Goal: Transaction & Acquisition: Book appointment/travel/reservation

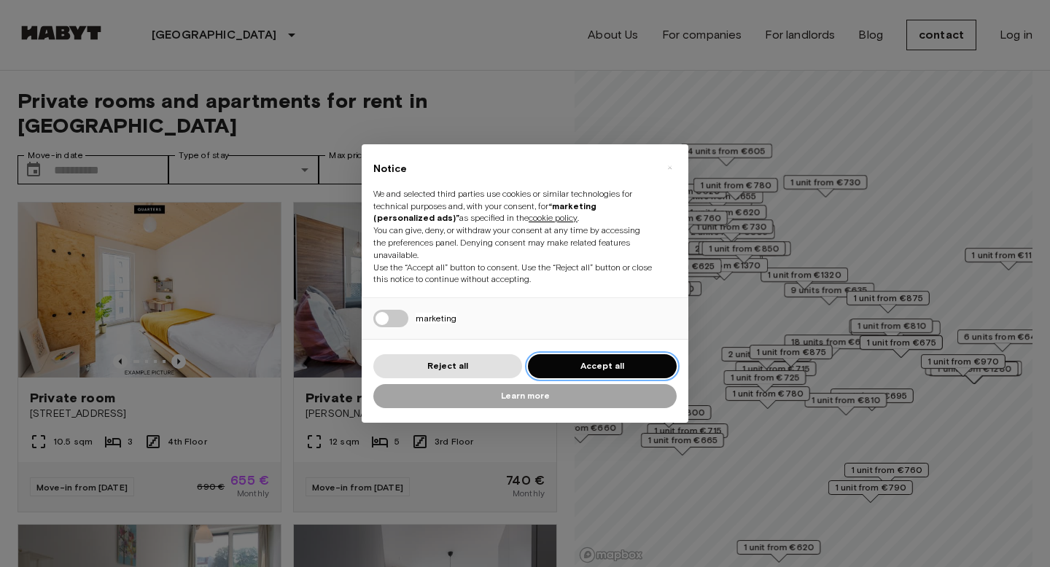
click at [578, 369] on button "Accept all" at bounding box center [602, 366] width 149 height 24
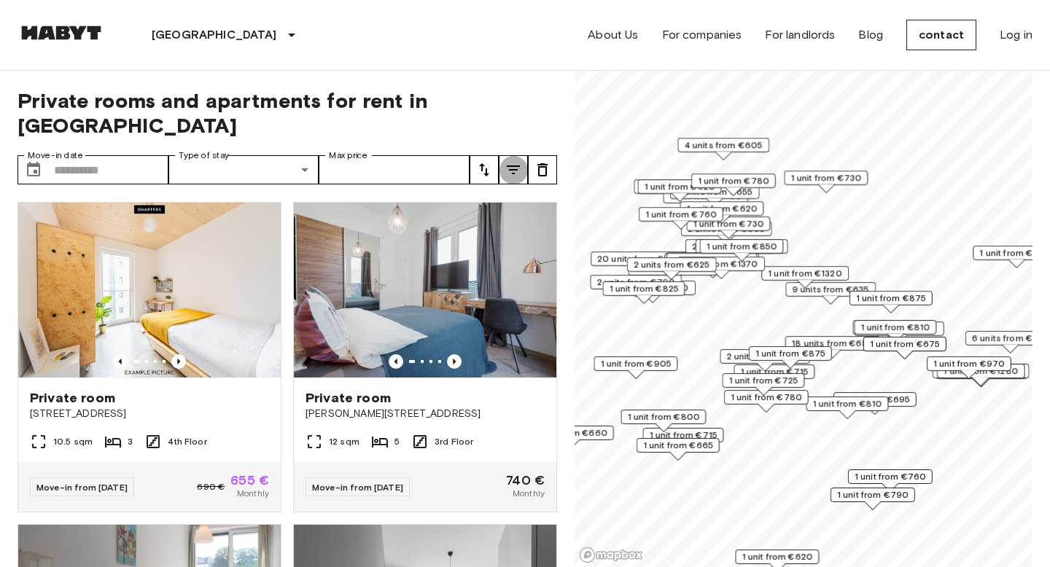
click at [518, 161] on icon "tune" at bounding box center [513, 169] width 17 height 17
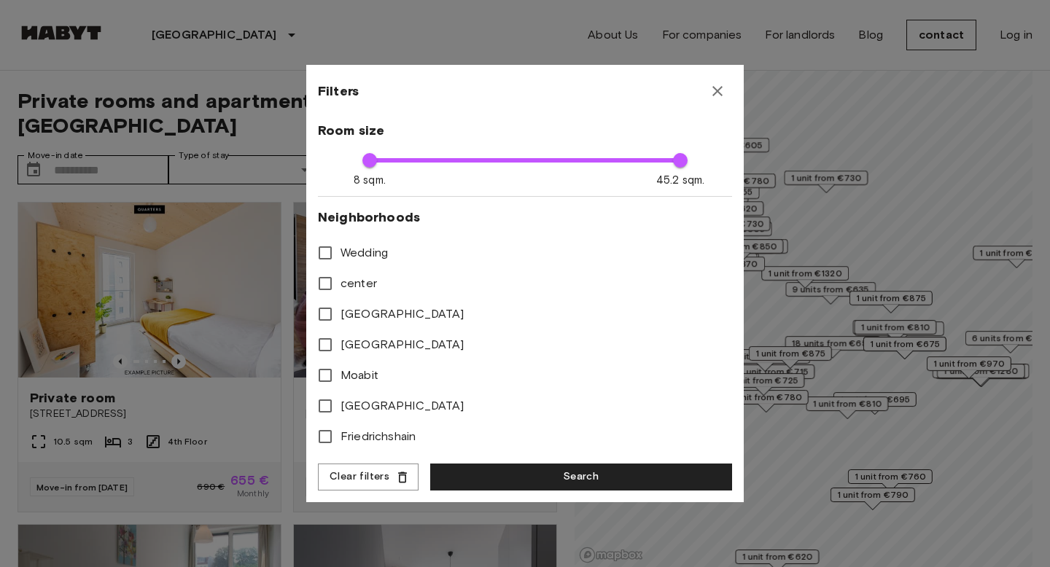
scroll to position [600, 0]
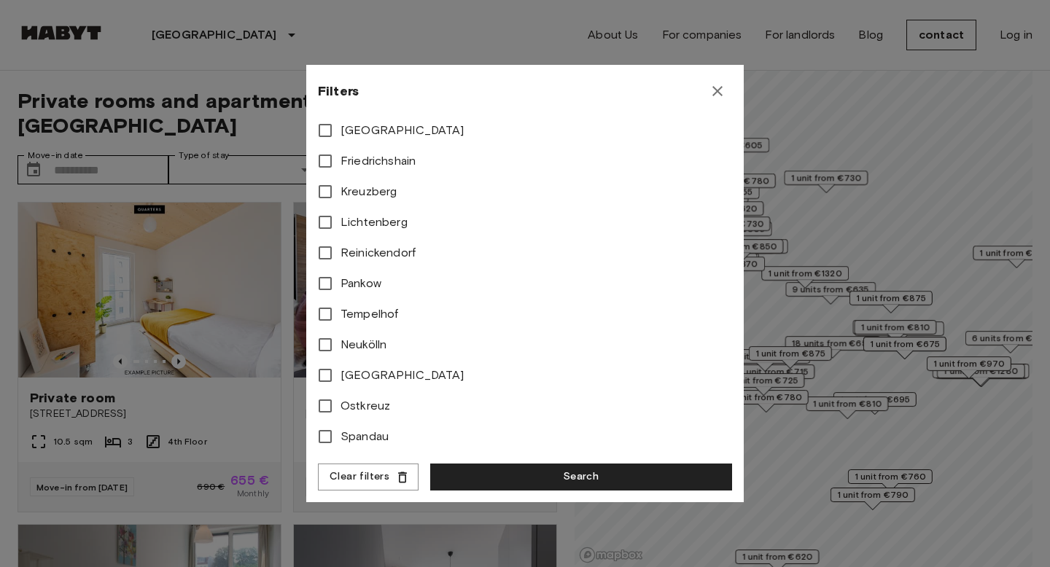
type input "****"
type input "**"
click at [484, 480] on button "Search" at bounding box center [581, 477] width 302 height 27
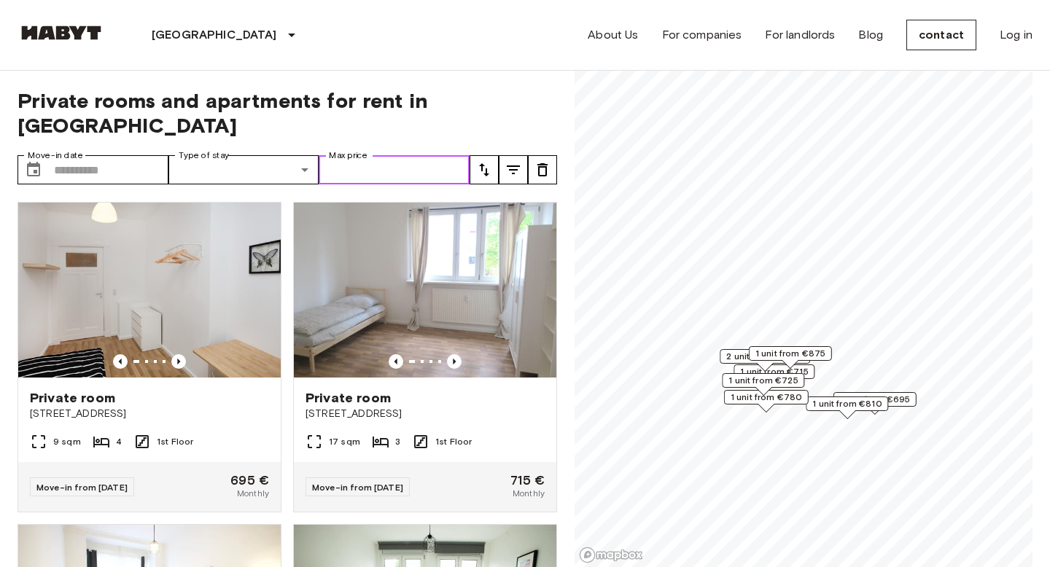
click at [378, 155] on input "Max price" at bounding box center [394, 169] width 151 height 29
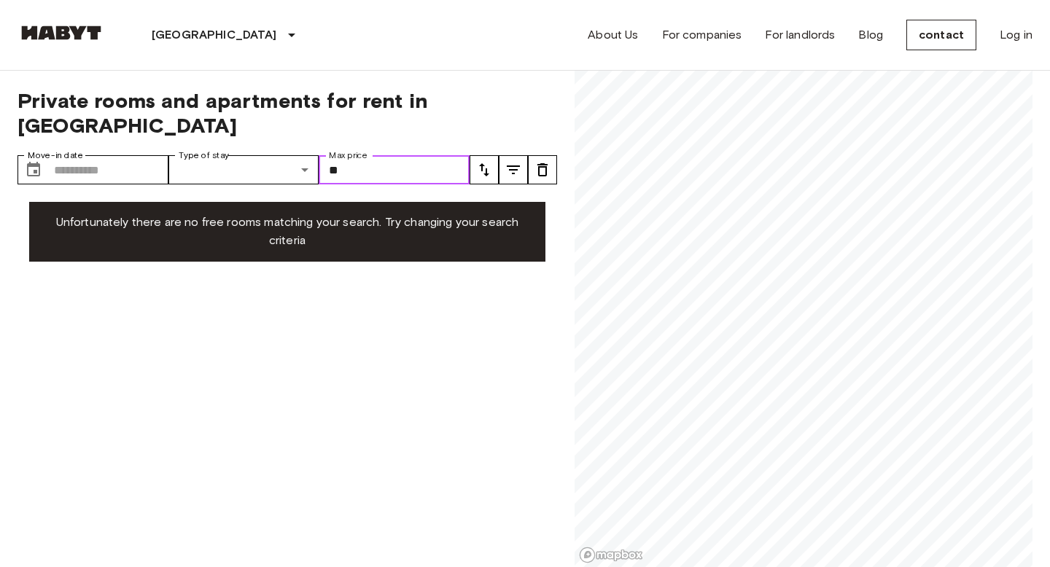
type input "*"
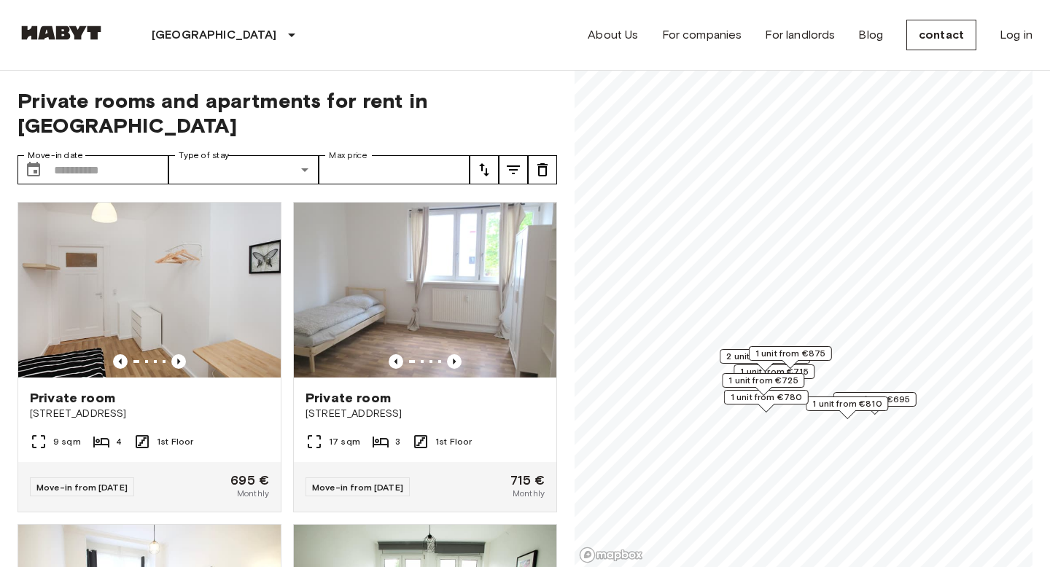
click at [428, 93] on font "Private rooms and apartments for rent in Berlin" at bounding box center [222, 113] width 411 height 50
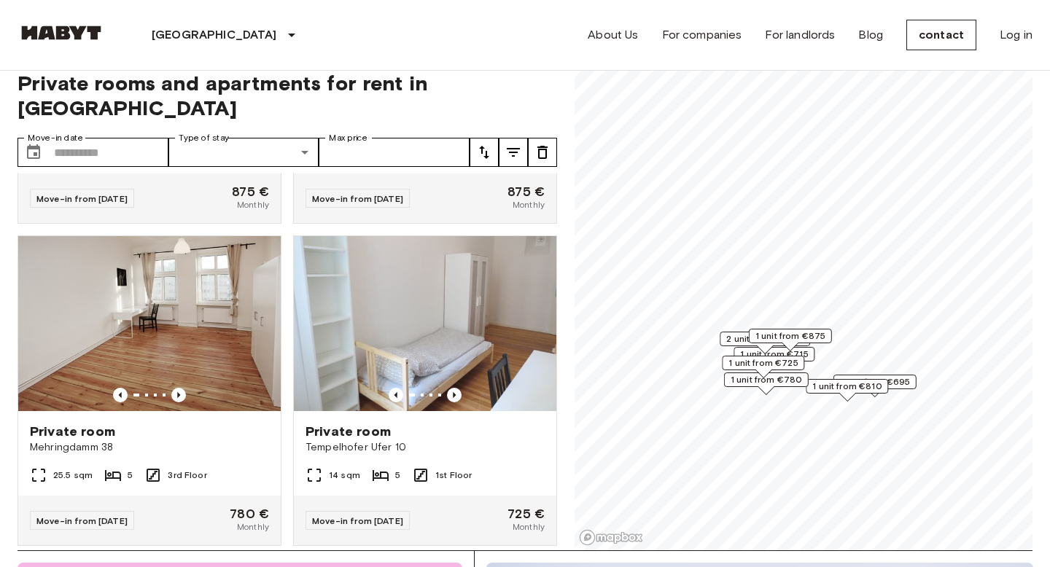
scroll to position [18, 0]
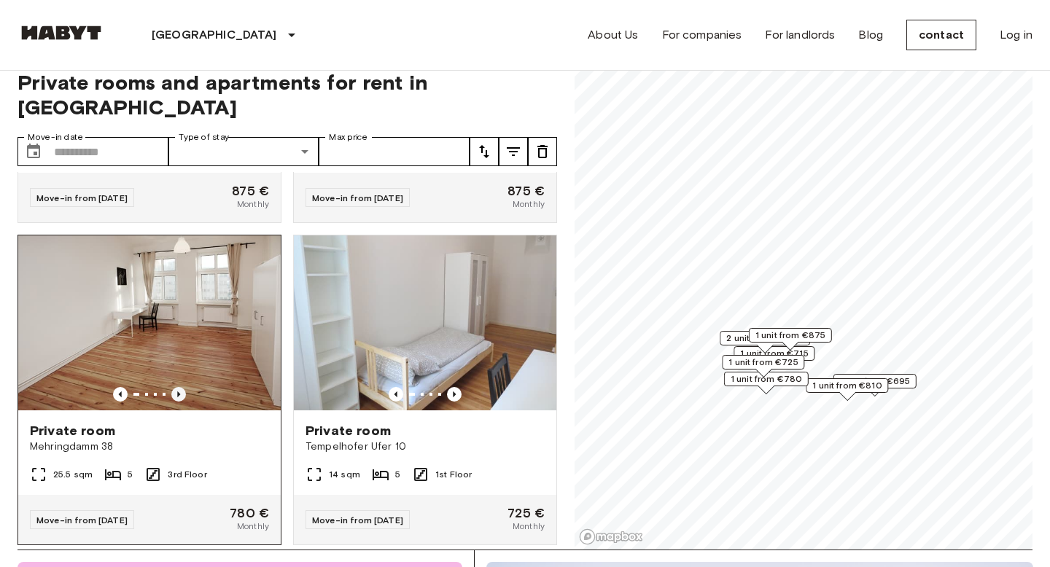
click at [182, 387] on icon "Previous image" at bounding box center [178, 394] width 15 height 15
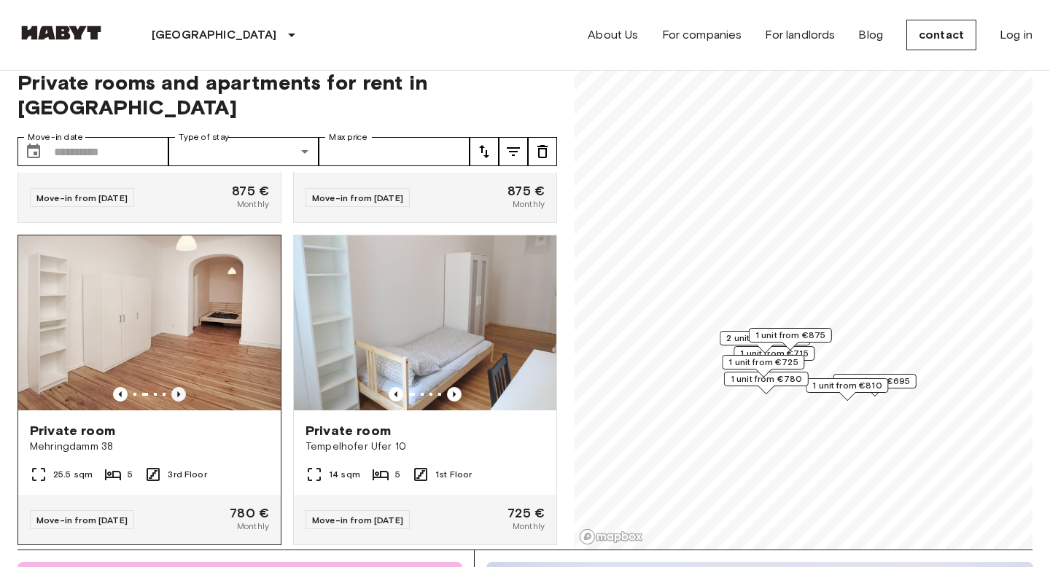
click at [182, 387] on icon "Previous image" at bounding box center [178, 394] width 15 height 15
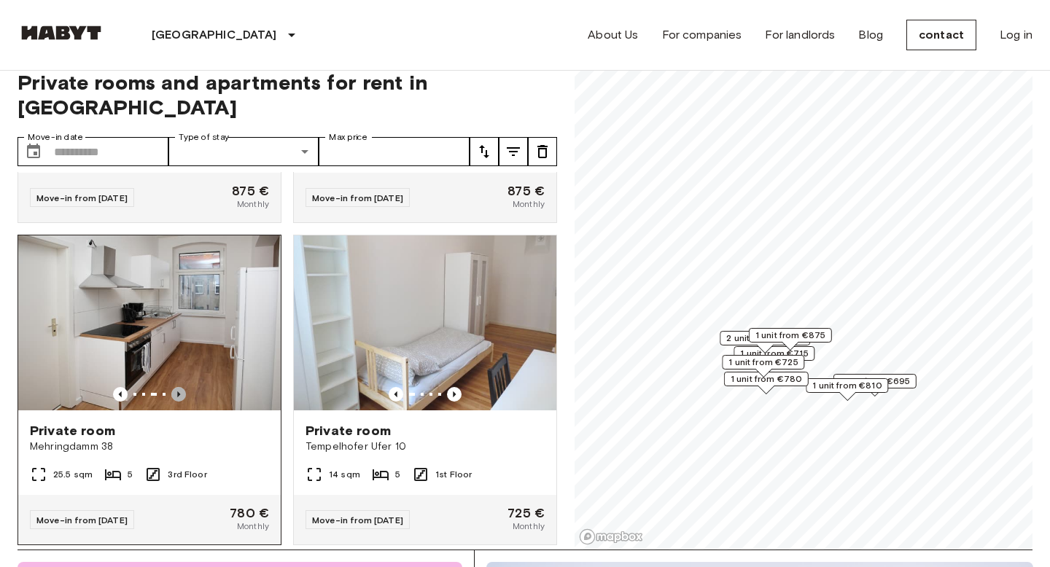
click at [182, 387] on icon "Previous image" at bounding box center [178, 394] width 15 height 15
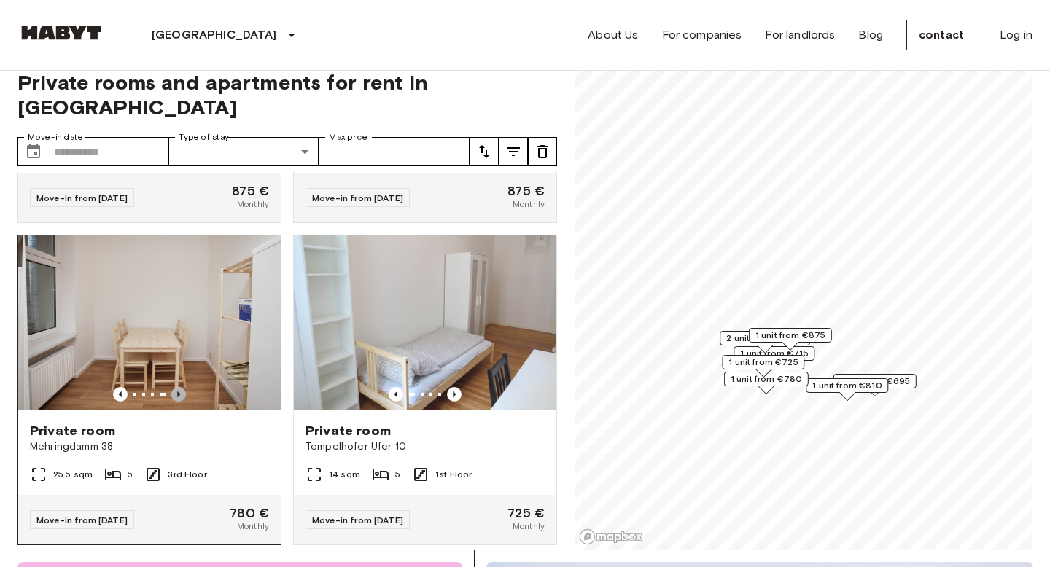
click at [182, 387] on icon "Previous image" at bounding box center [178, 394] width 15 height 15
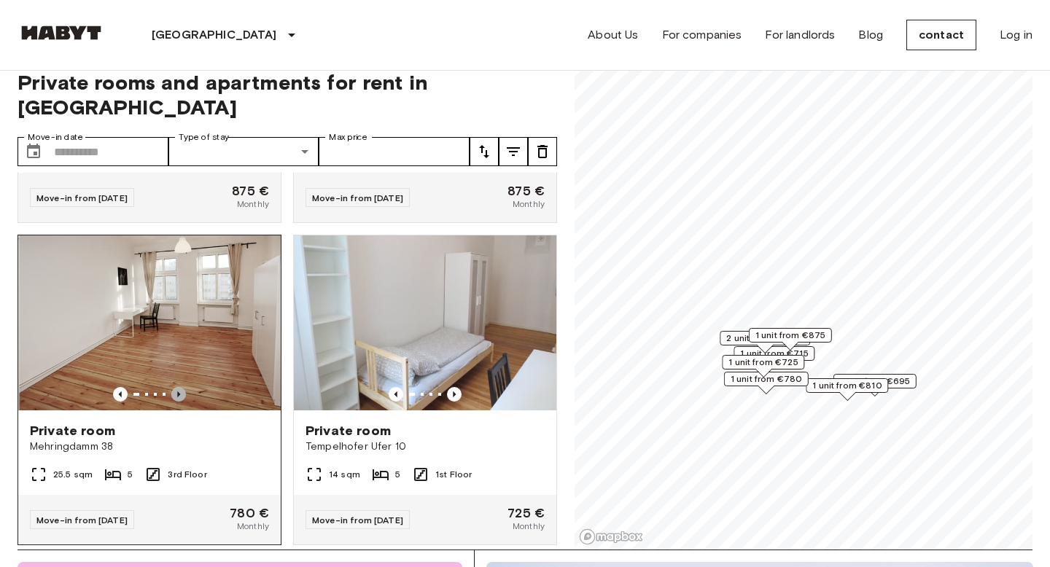
click at [182, 387] on icon "Previous image" at bounding box center [178, 394] width 15 height 15
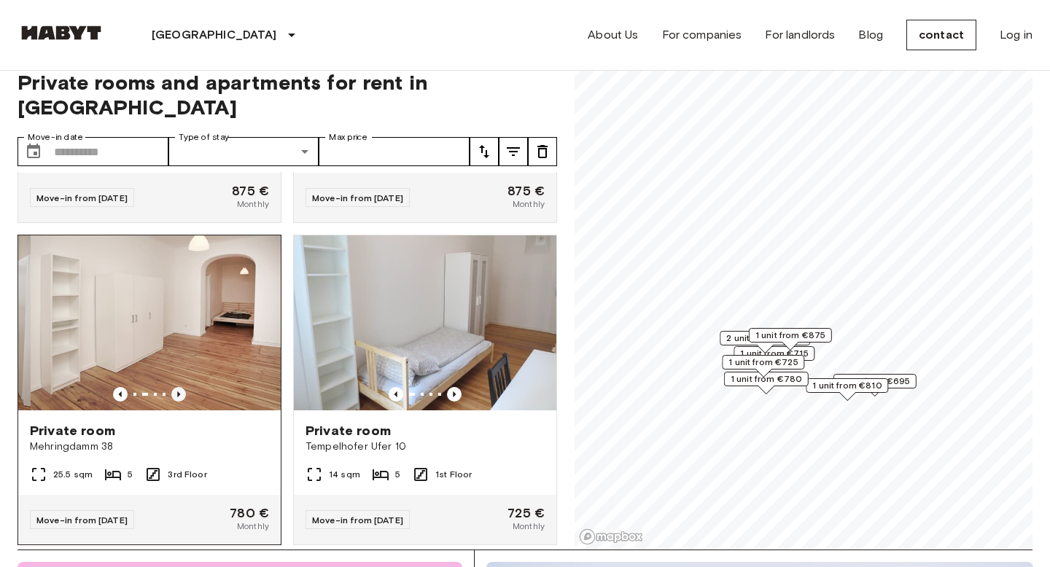
click at [182, 387] on icon "Previous image" at bounding box center [178, 394] width 15 height 15
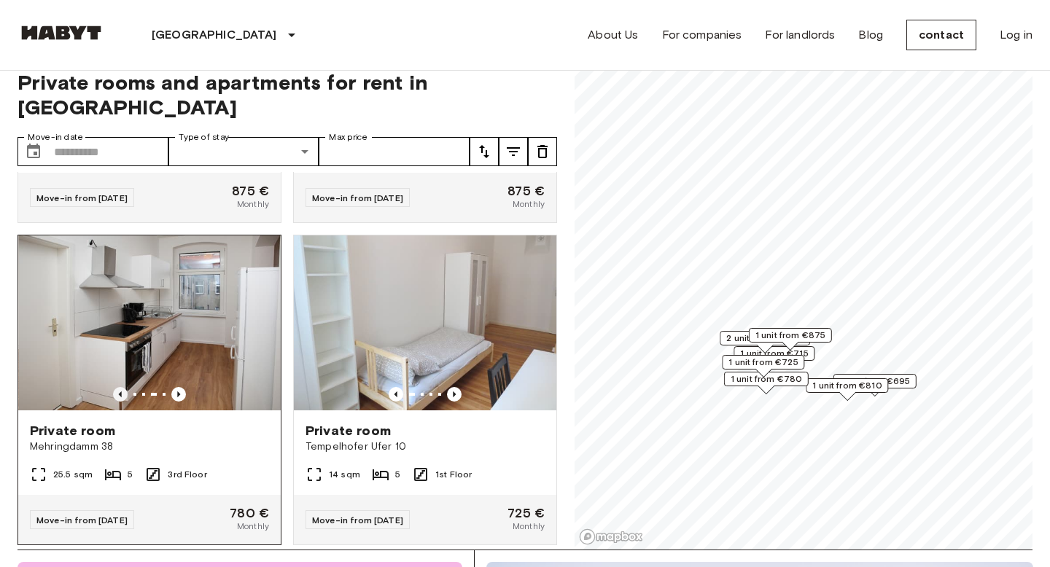
click at [117, 387] on icon "Previous image" at bounding box center [120, 394] width 15 height 15
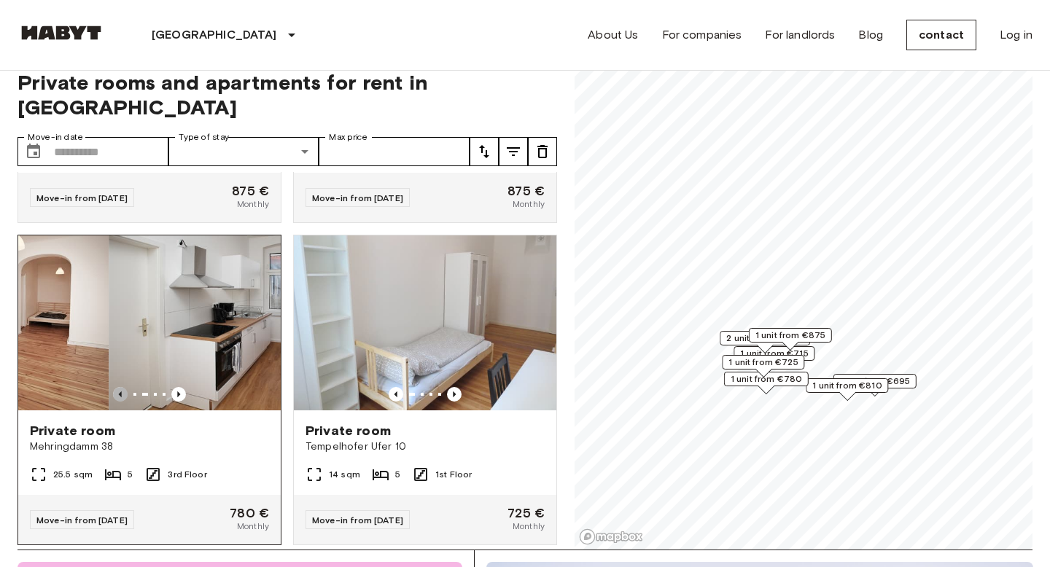
click at [117, 387] on icon "Previous image" at bounding box center [120, 394] width 15 height 15
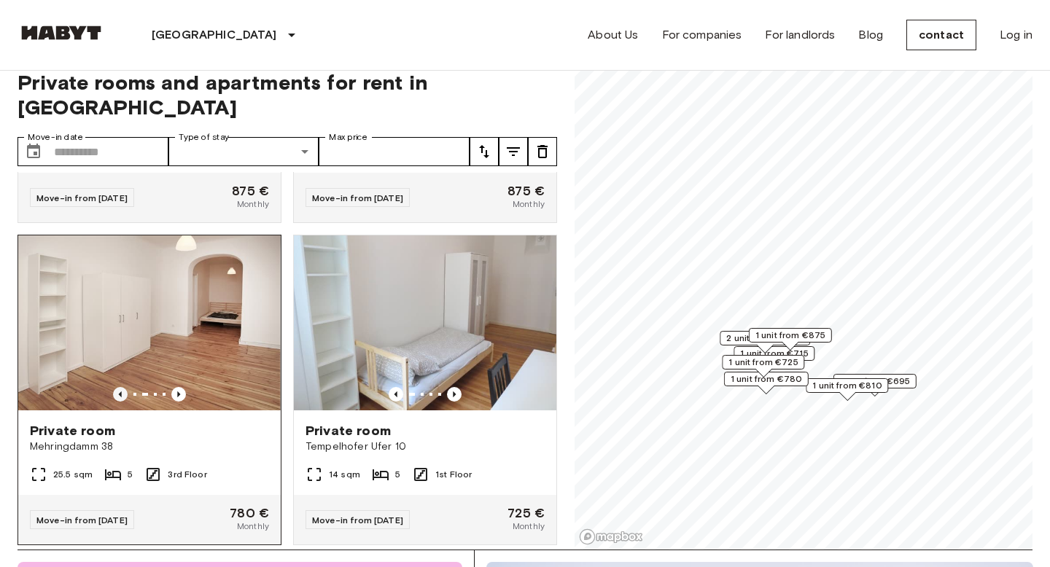
click at [117, 387] on icon "Previous image" at bounding box center [120, 394] width 15 height 15
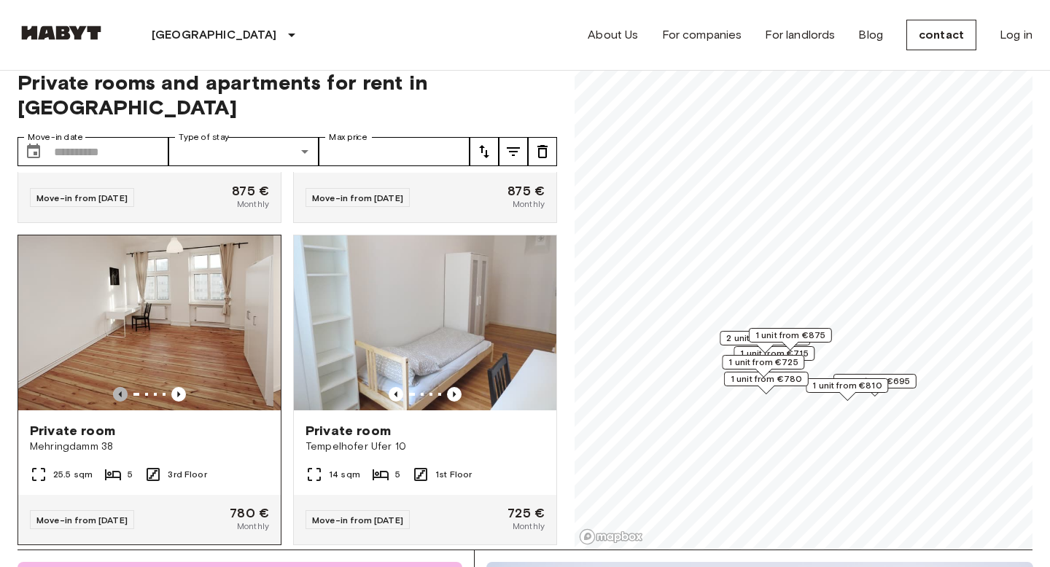
click at [117, 387] on icon "Previous image" at bounding box center [120, 394] width 15 height 15
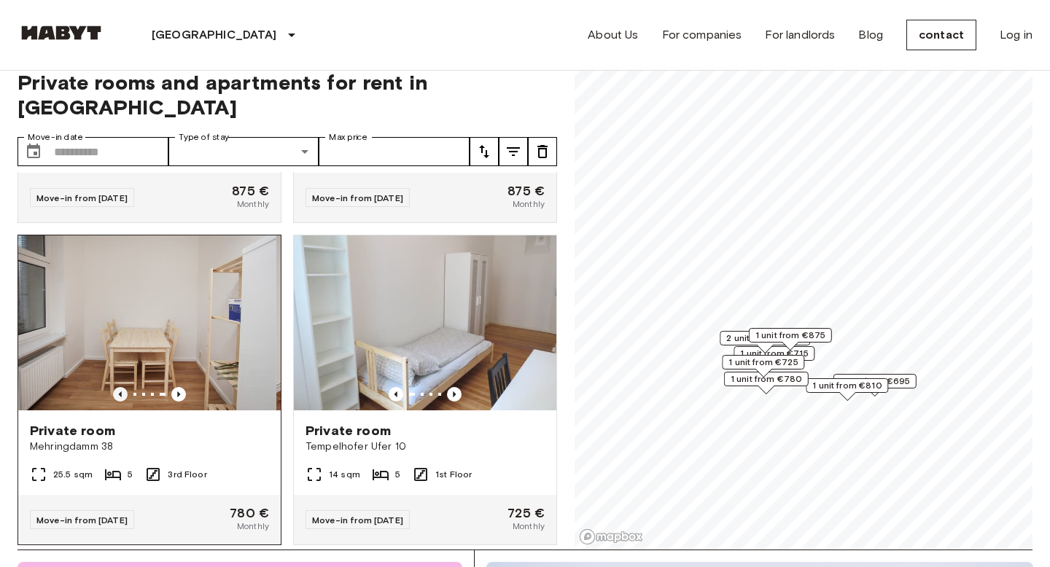
click at [117, 387] on icon "Previous image" at bounding box center [120, 394] width 15 height 15
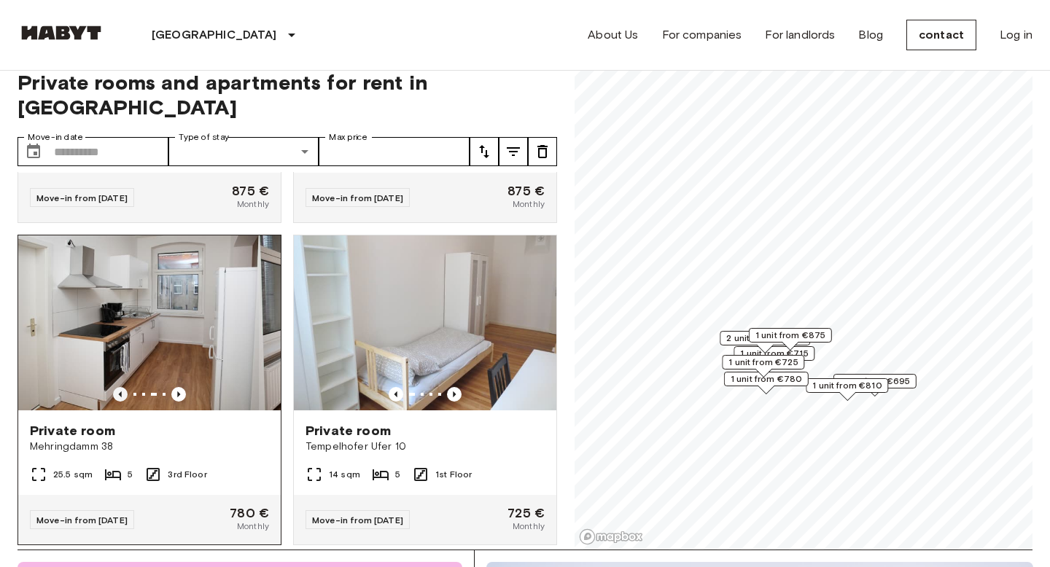
click at [117, 387] on icon "Previous image" at bounding box center [120, 394] width 15 height 15
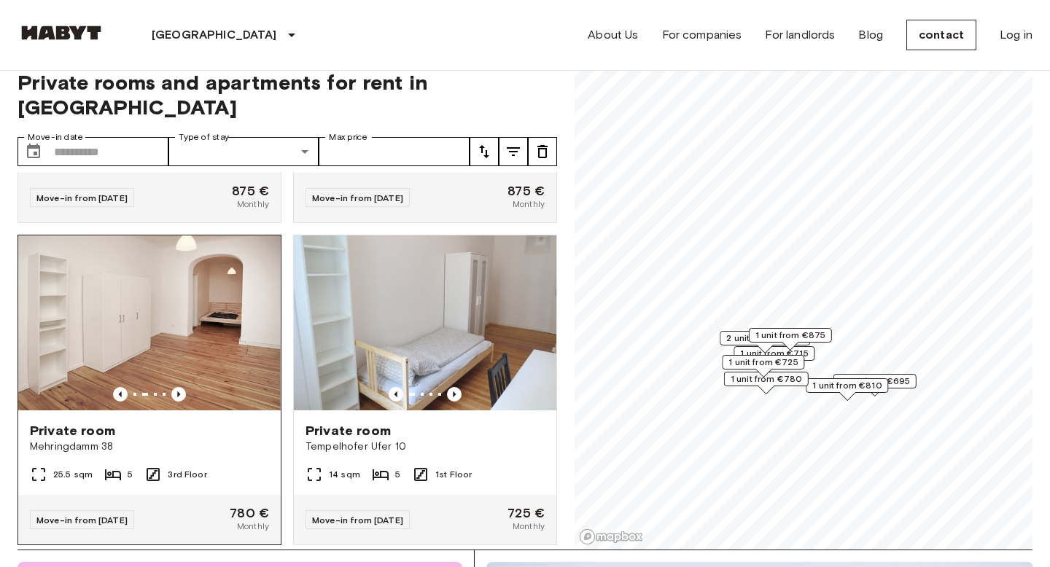
click at [217, 383] on img at bounding box center [149, 323] width 262 height 175
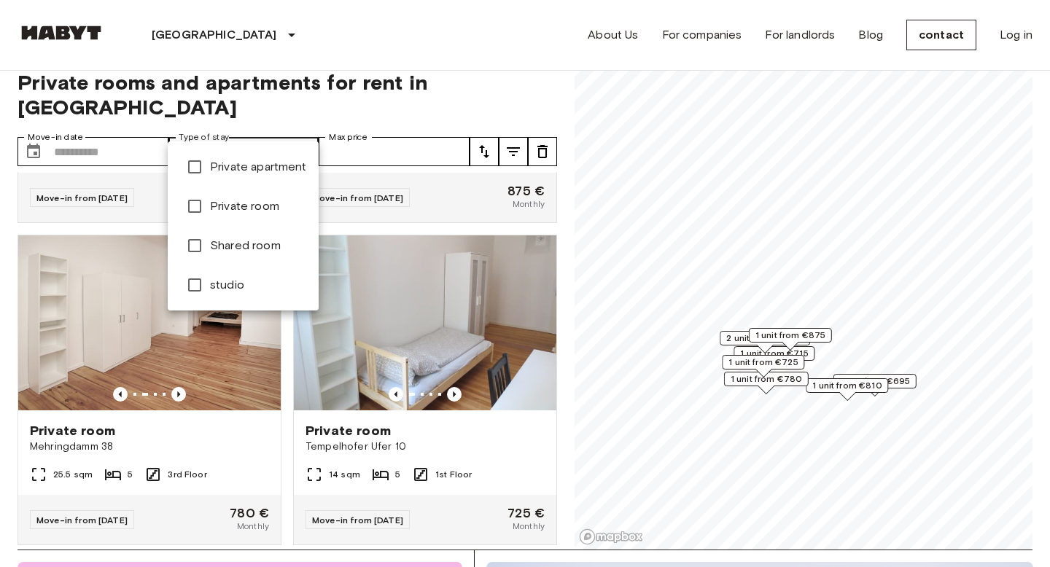
click at [112, 131] on div at bounding box center [525, 283] width 1050 height 567
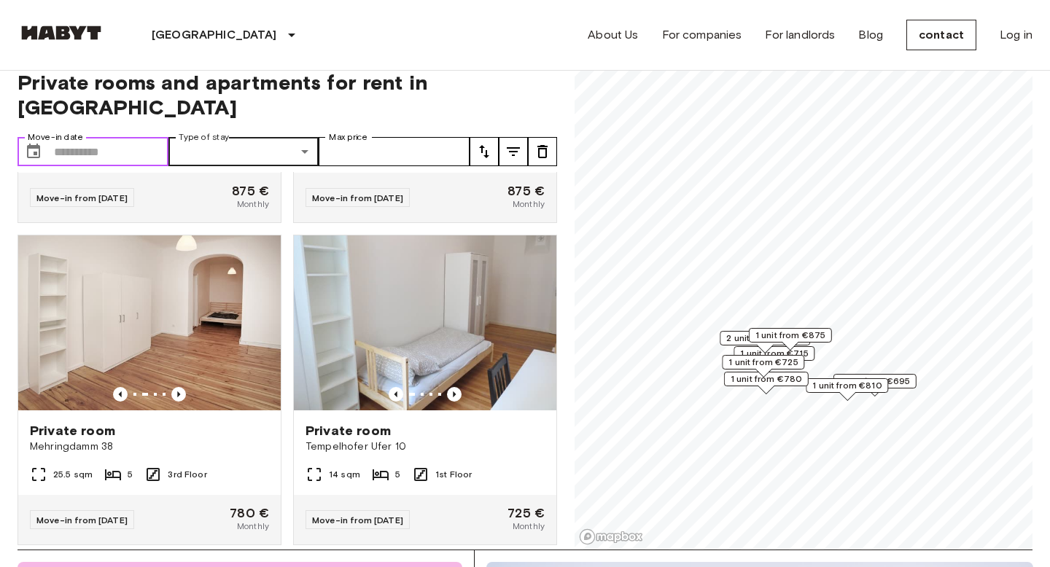
click at [81, 137] on input "Move-in date" at bounding box center [111, 151] width 114 height 29
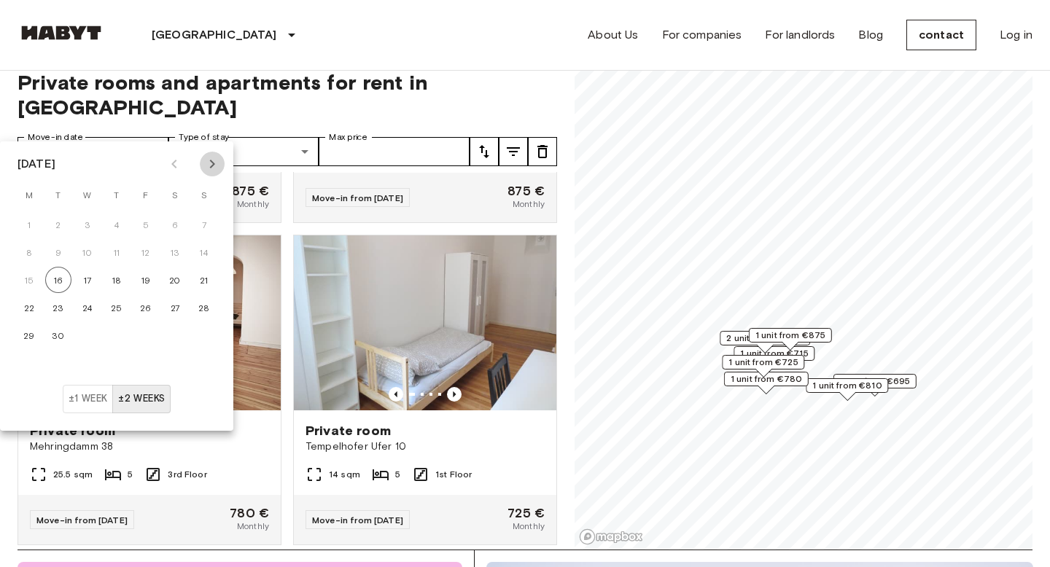
click at [217, 163] on icon "Next month" at bounding box center [211, 163] width 17 height 17
click at [88, 220] on font "1" at bounding box center [87, 224] width 3 height 11
type input "**********"
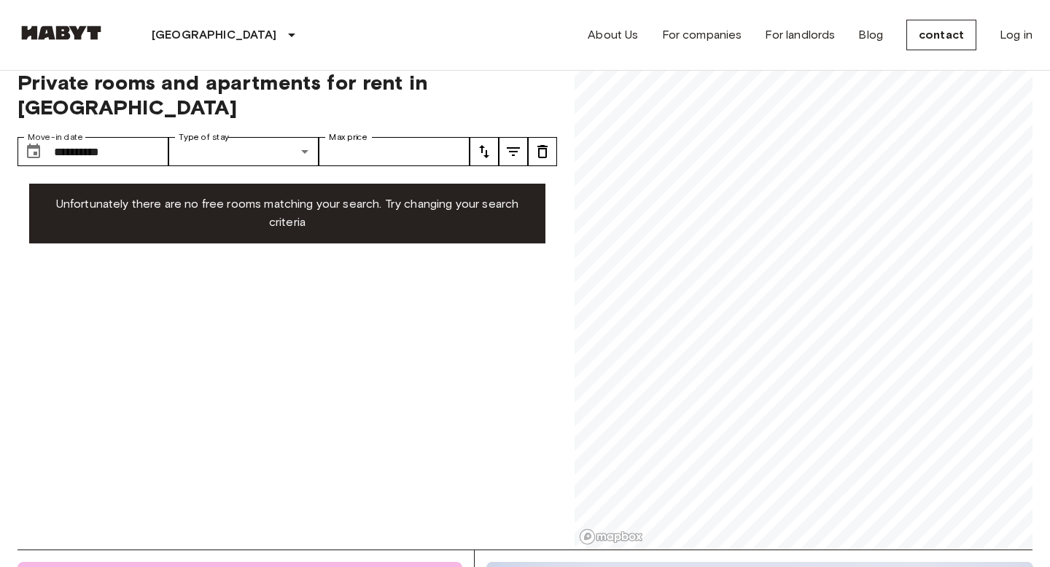
click at [394, 85] on font "Private rooms and apartments for rent in Berlin" at bounding box center [222, 95] width 411 height 50
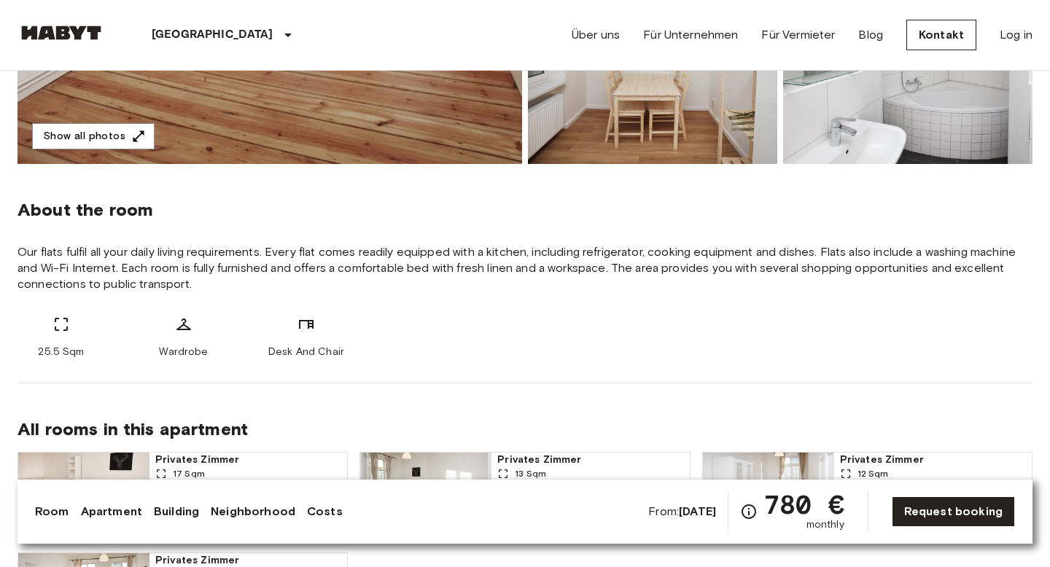
scroll to position [414, 0]
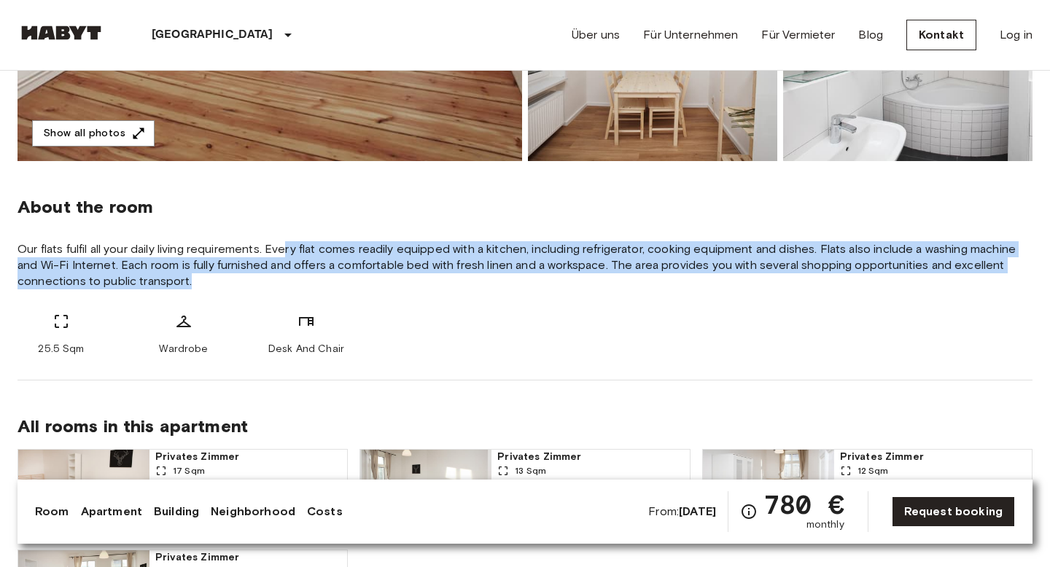
drag, startPoint x: 286, startPoint y: 249, endPoint x: 397, endPoint y: 281, distance: 115.9
click at [397, 281] on span "Our flats fulfil all your daily living requirements. Every flat comes readily e…" at bounding box center [524, 265] width 1015 height 48
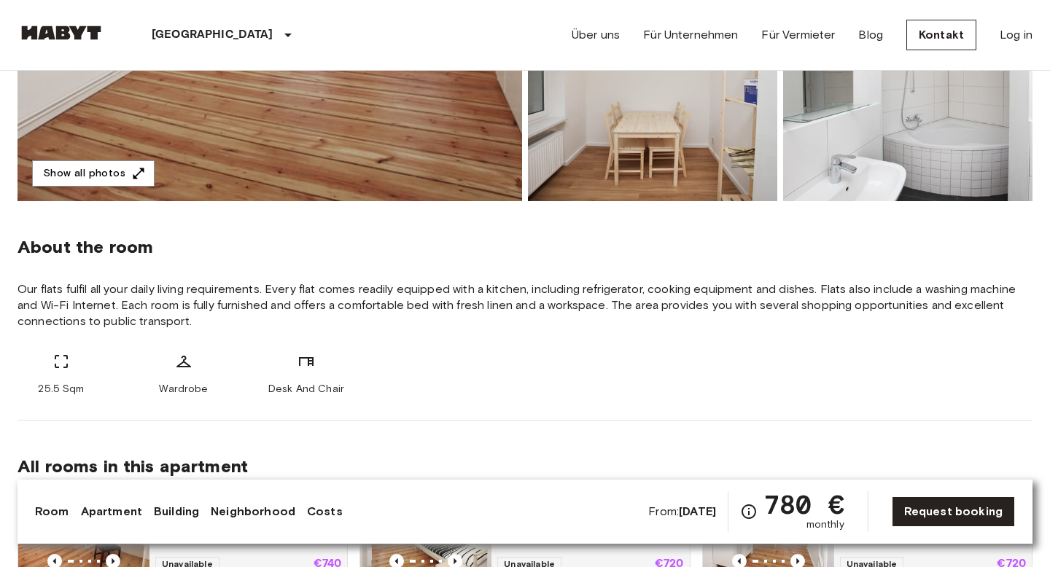
scroll to position [0, 0]
